Goal: Task Accomplishment & Management: Manage account settings

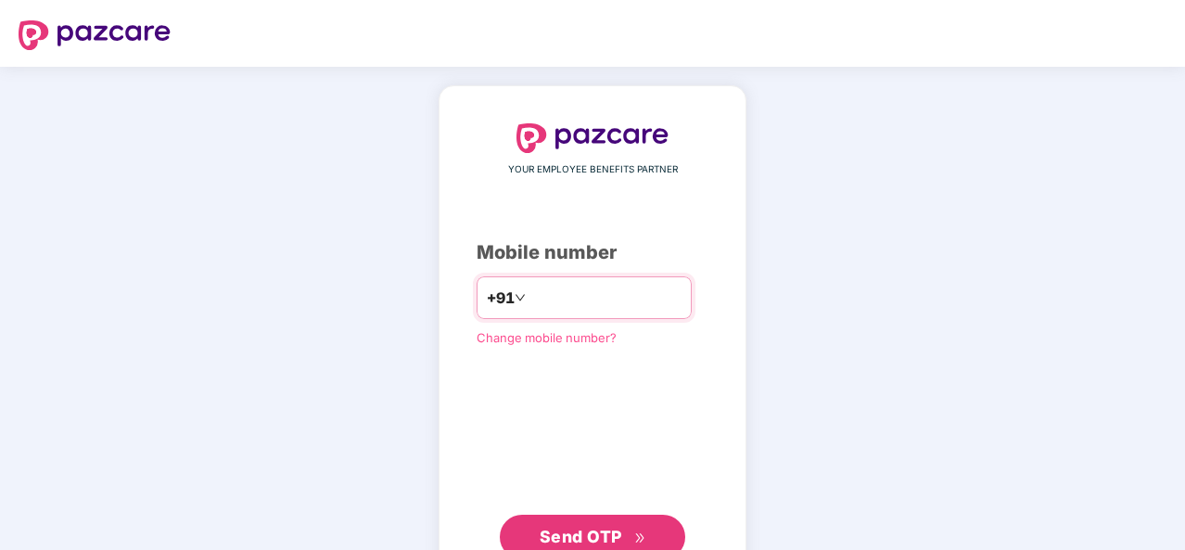
type input "**********"
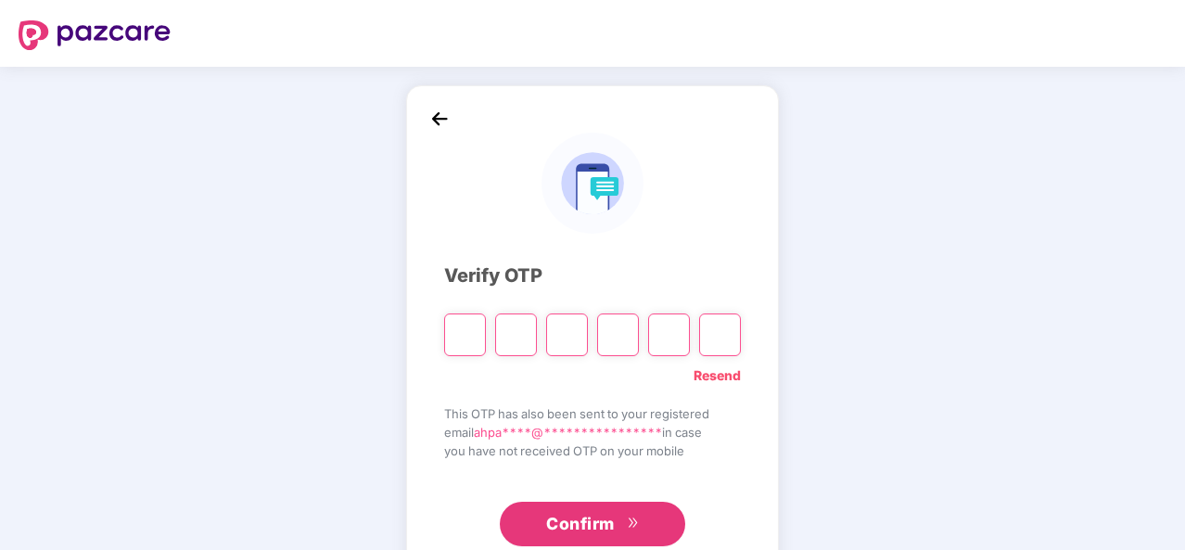
type input "*"
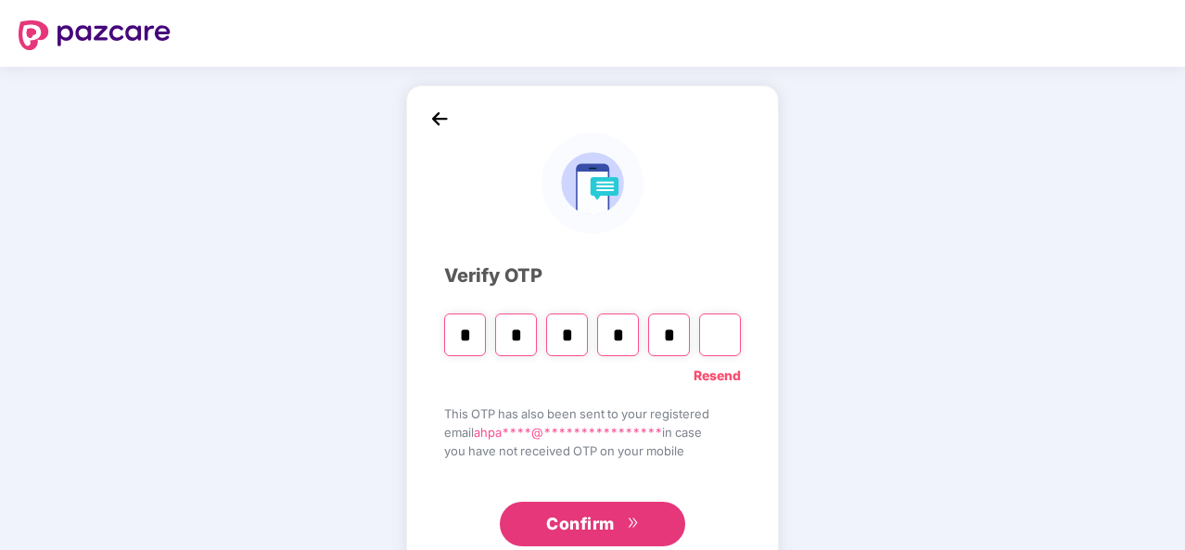
type input "*"
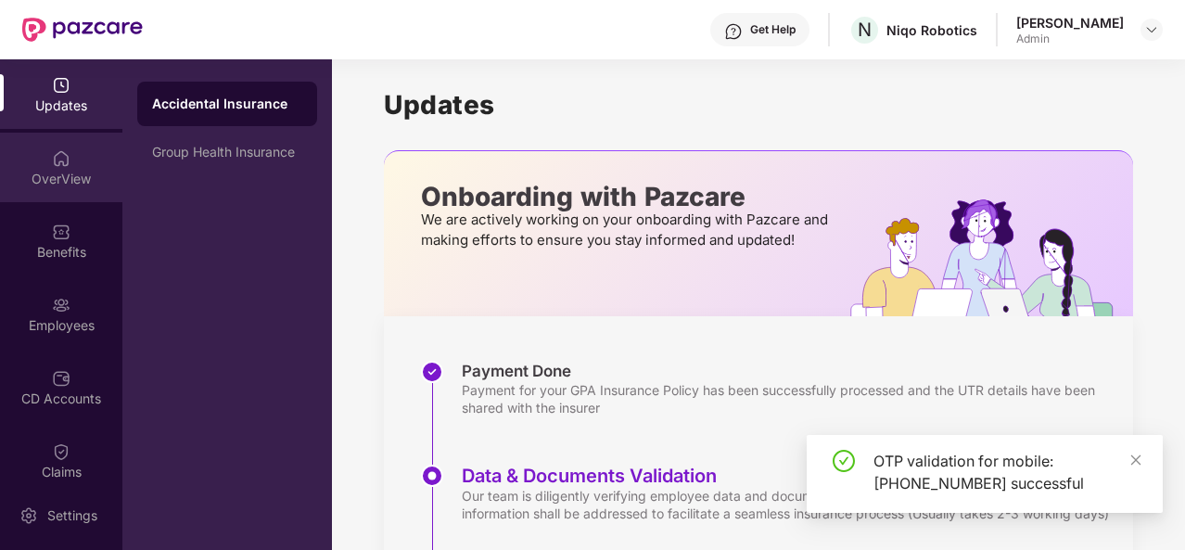
click at [89, 148] on div "OverView" at bounding box center [61, 168] width 122 height 70
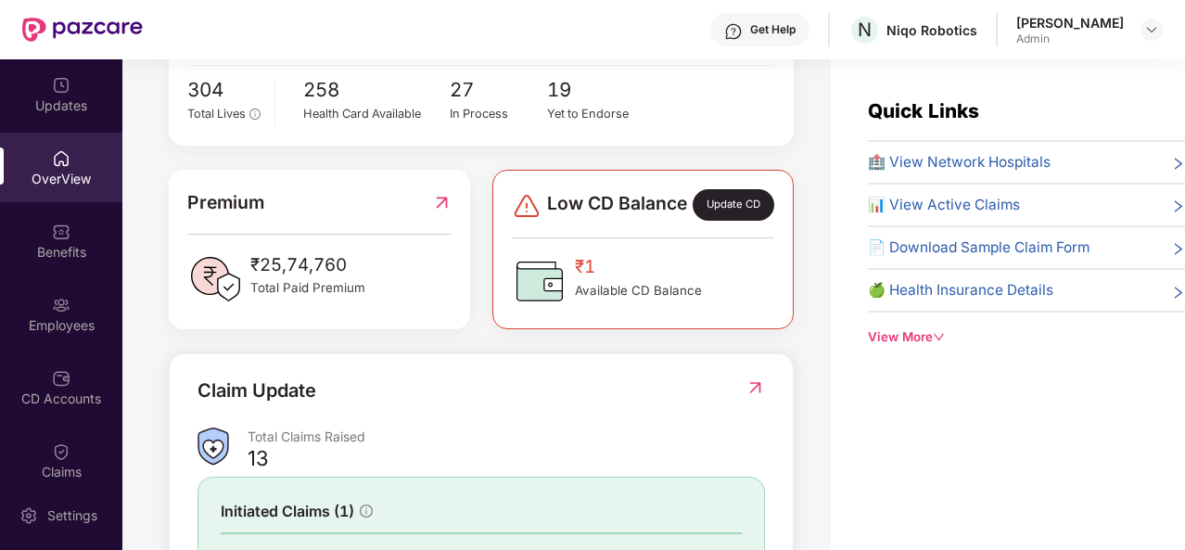
scroll to position [380, 0]
click at [538, 216] on img at bounding box center [527, 205] width 30 height 30
click at [536, 298] on img at bounding box center [540, 280] width 56 height 56
click at [716, 214] on div "Update CD" at bounding box center [733, 204] width 82 height 32
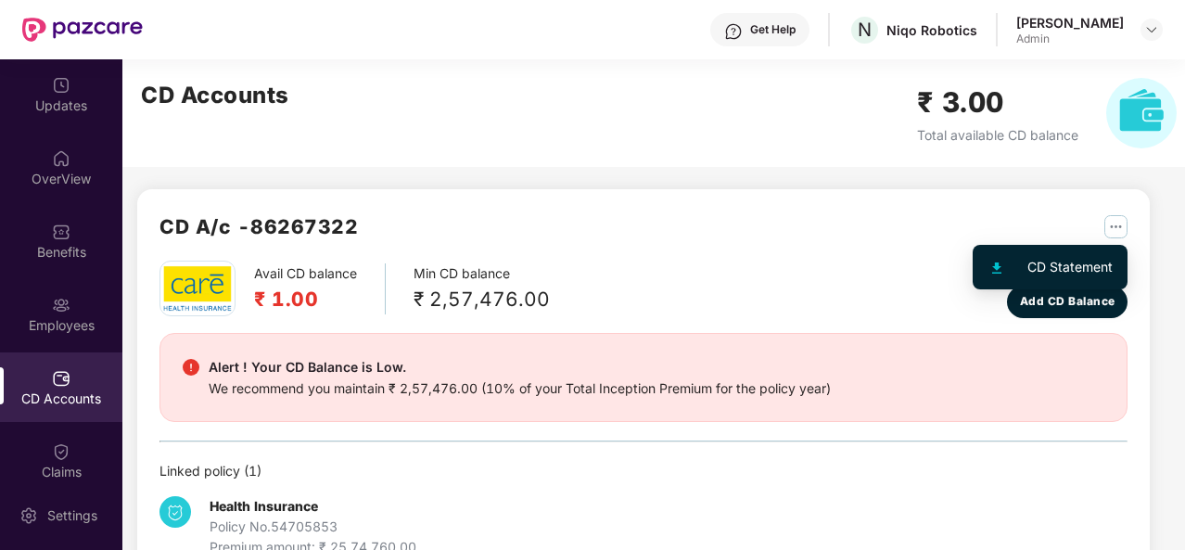
click at [1033, 266] on div "CD Statement" at bounding box center [1069, 267] width 85 height 20
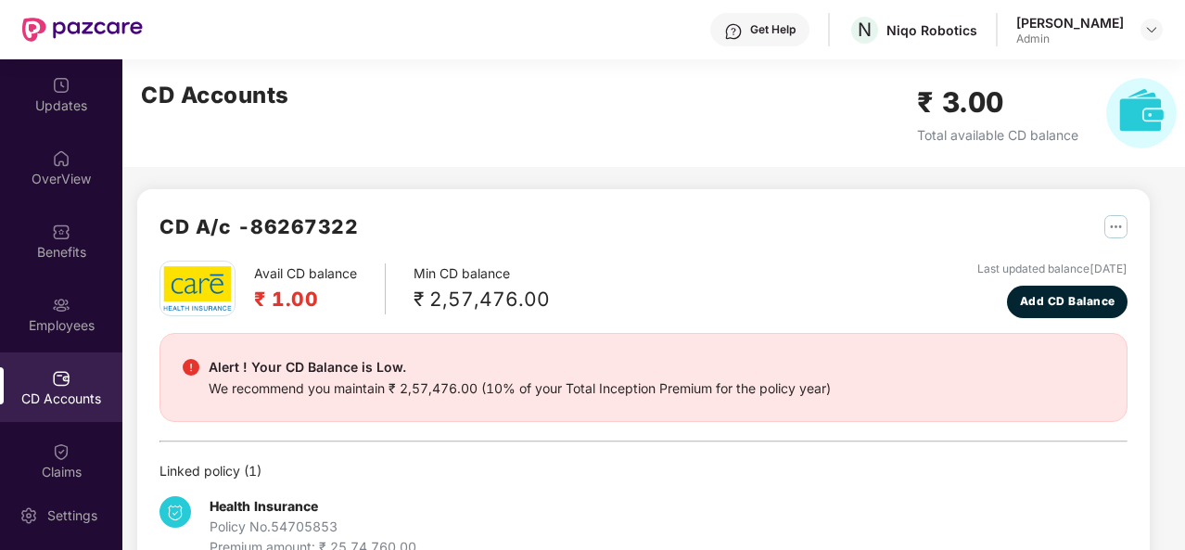
scroll to position [3, 0]
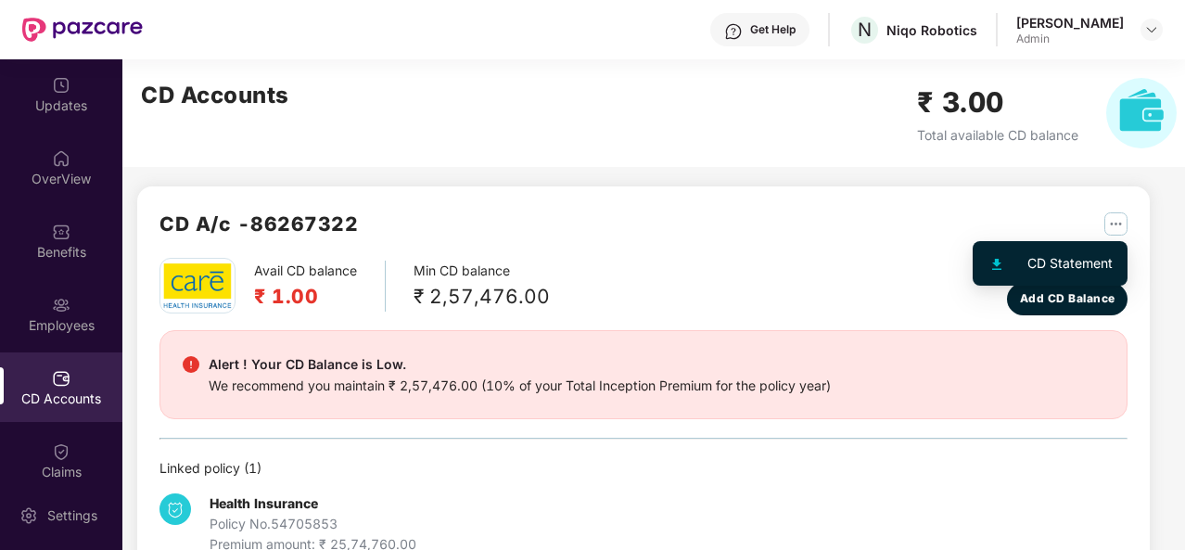
click at [1108, 232] on img "button" at bounding box center [1115, 223] width 23 height 23
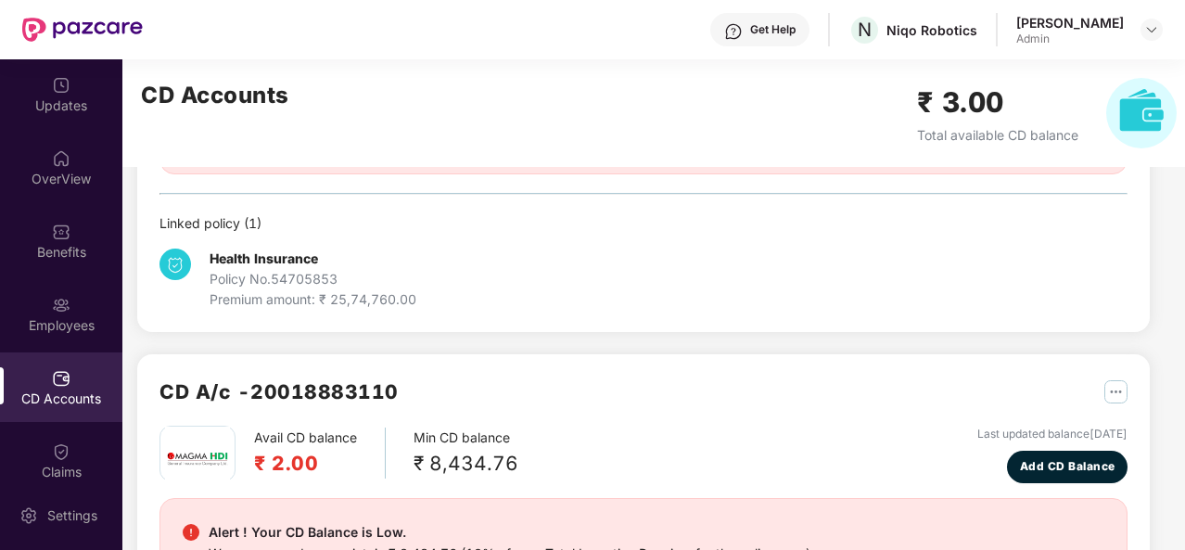
scroll to position [13, 0]
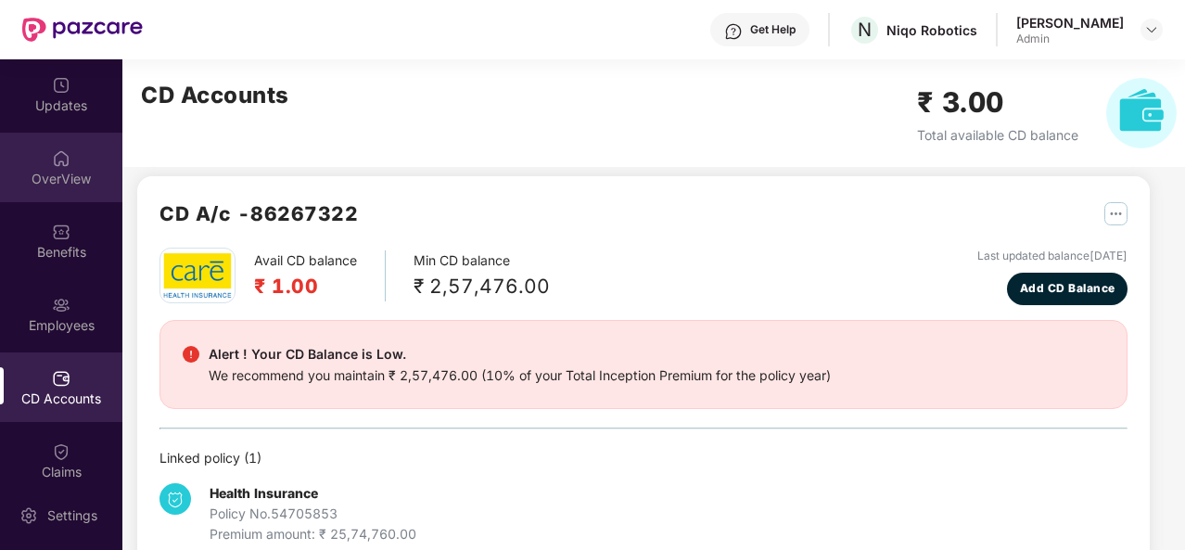
click at [58, 164] on img at bounding box center [61, 158] width 19 height 19
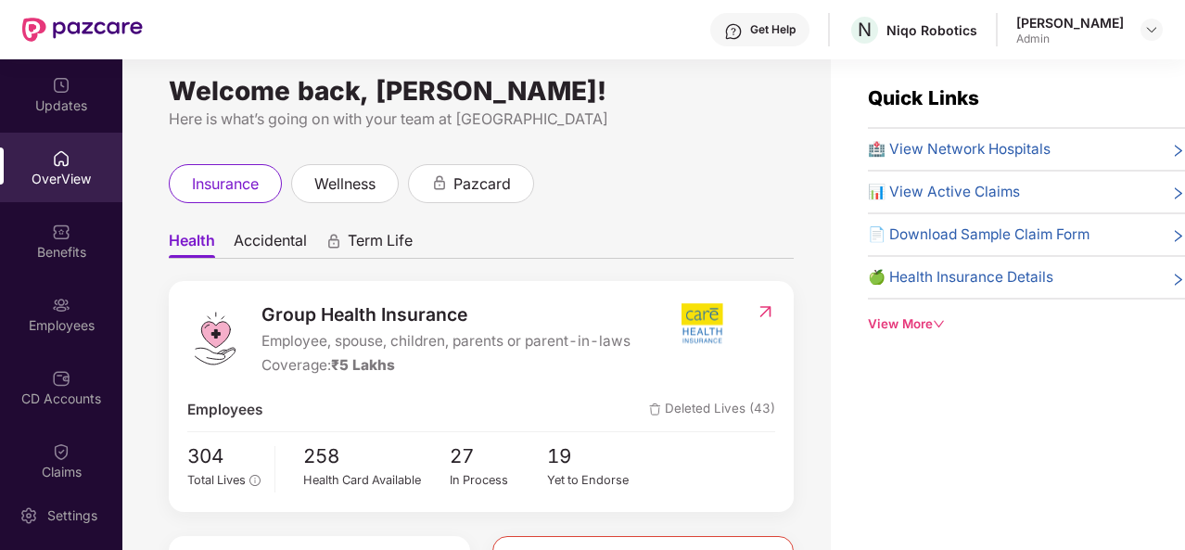
click at [282, 238] on span "Accidental" at bounding box center [270, 244] width 73 height 27
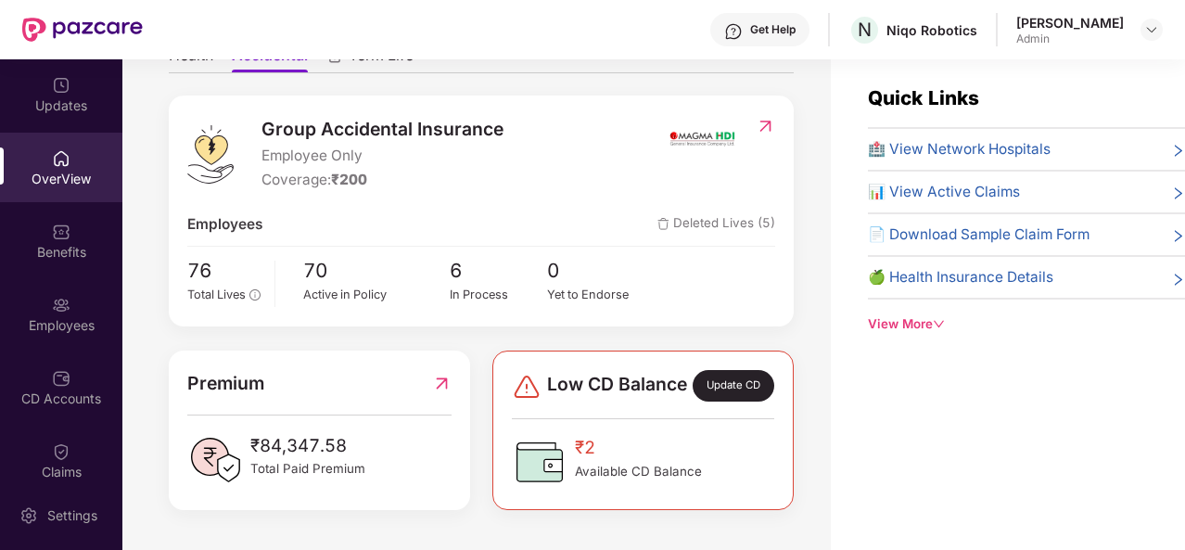
scroll to position [206, 0]
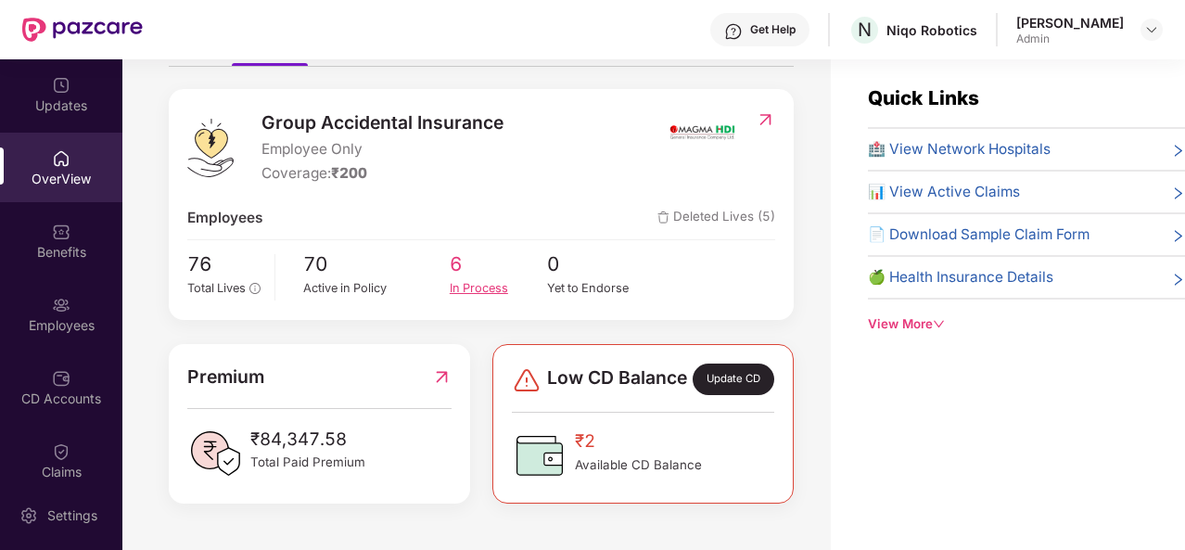
click at [455, 279] on div "In Process" at bounding box center [499, 288] width 98 height 19
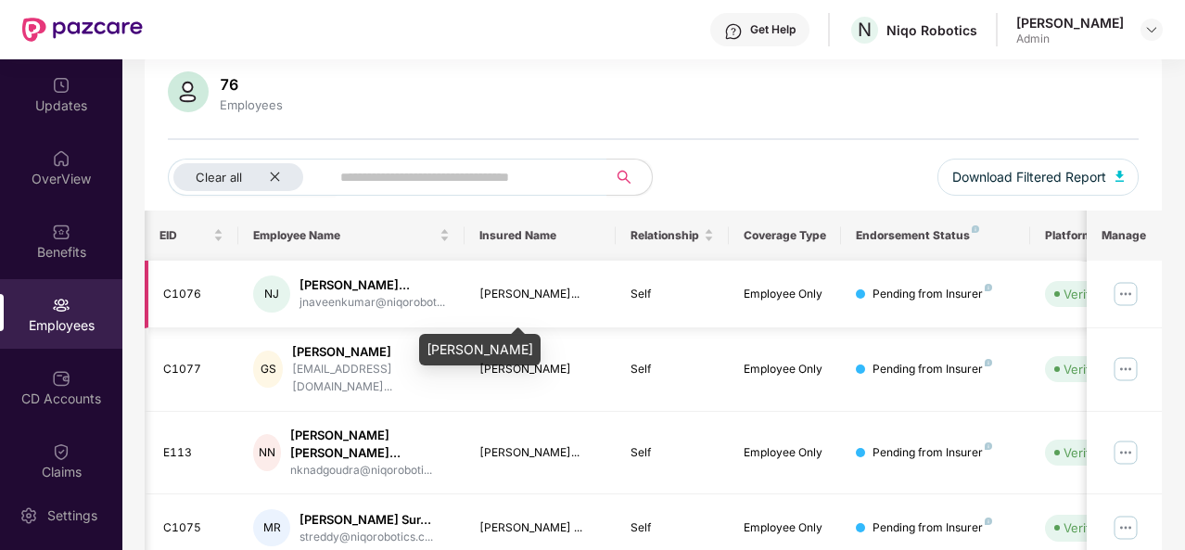
scroll to position [0, 185]
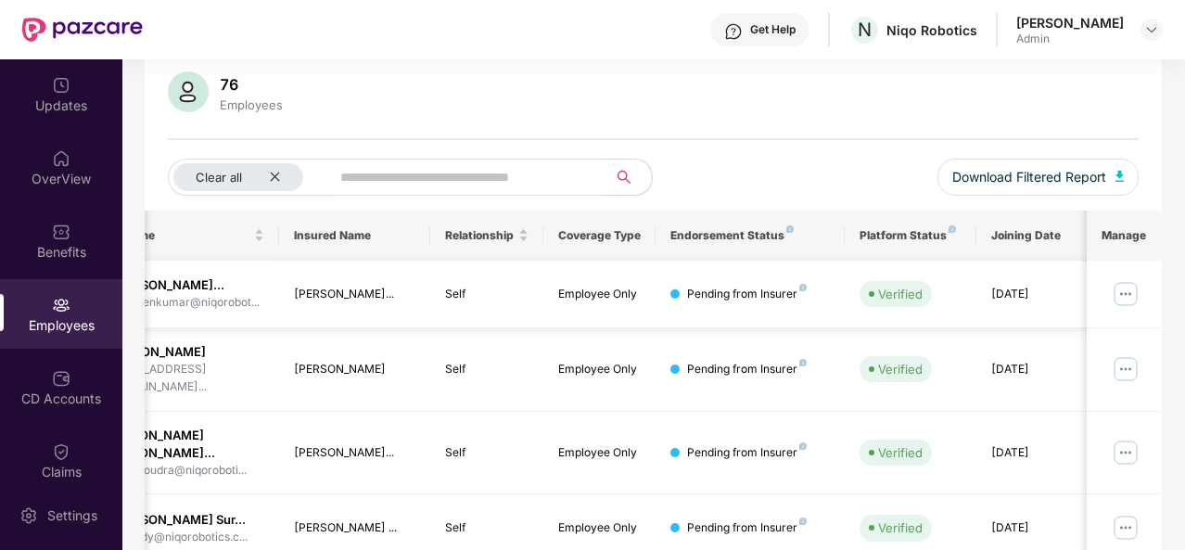
click at [1129, 298] on img at bounding box center [1126, 294] width 30 height 30
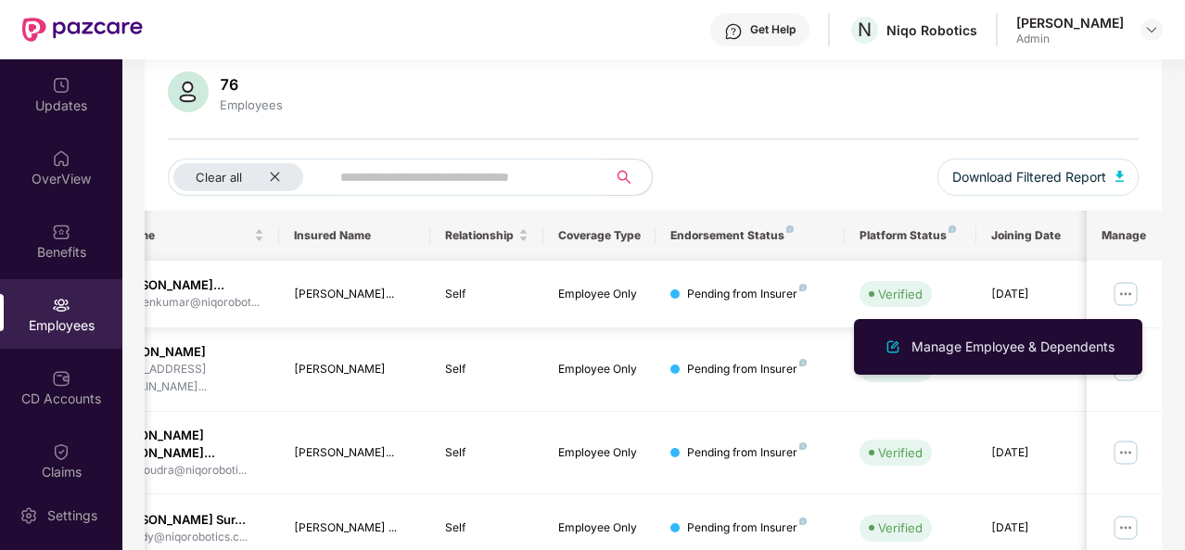
click at [1129, 298] on img at bounding box center [1126, 294] width 30 height 30
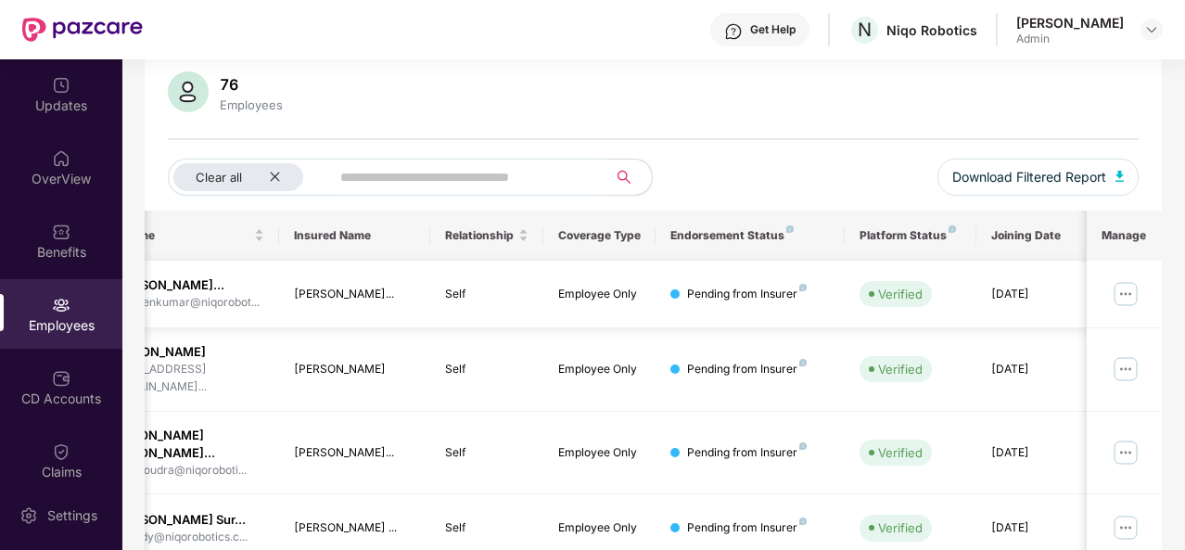
scroll to position [0, 0]
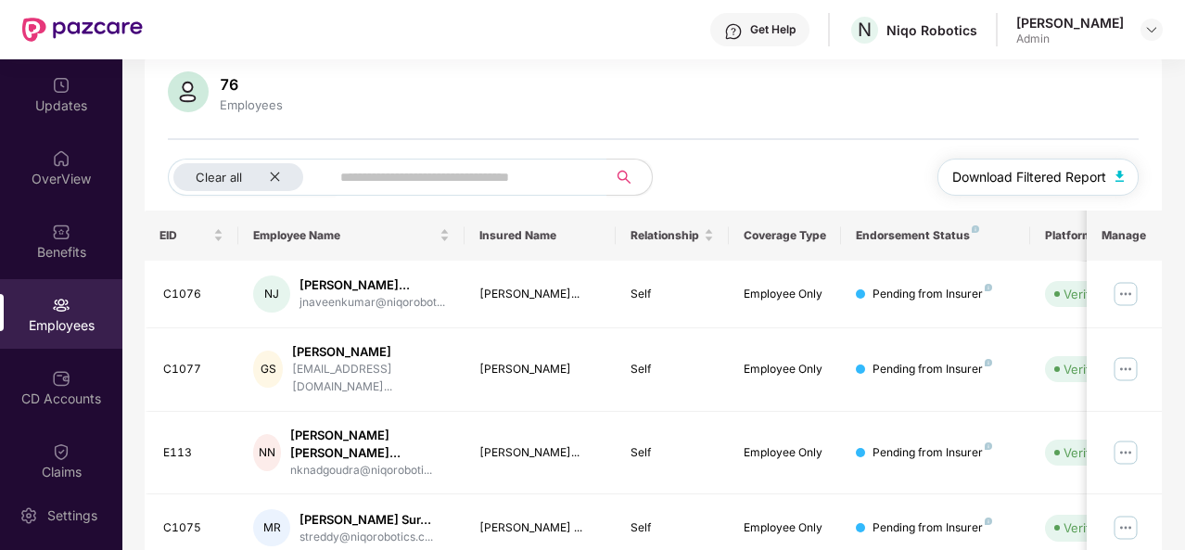
click at [975, 173] on span "Download Filtered Report" at bounding box center [1029, 177] width 154 height 20
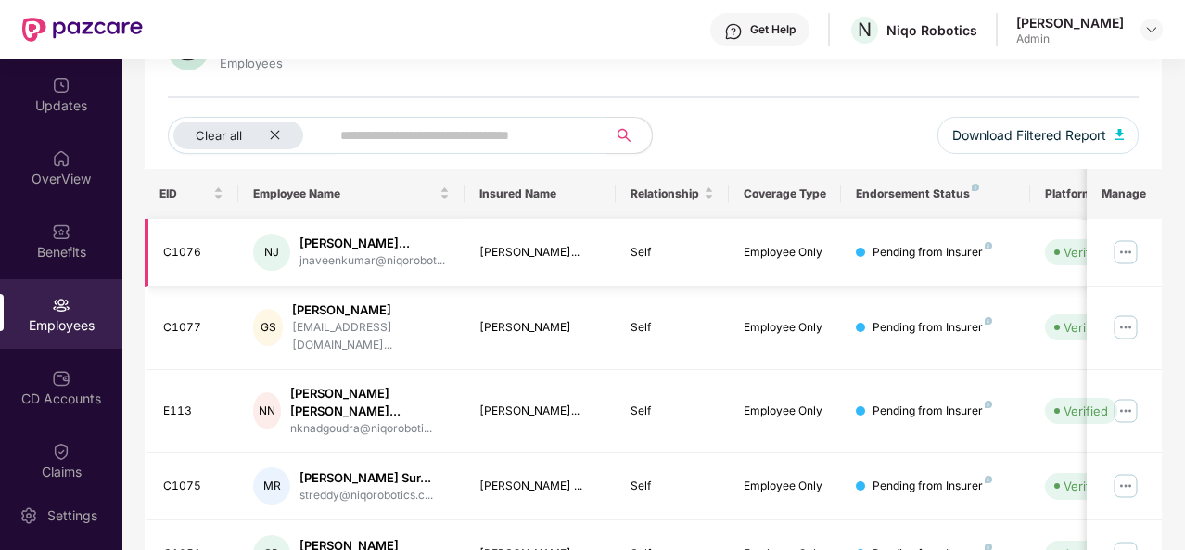
scroll to position [580, 0]
